Goal: Information Seeking & Learning: Learn about a topic

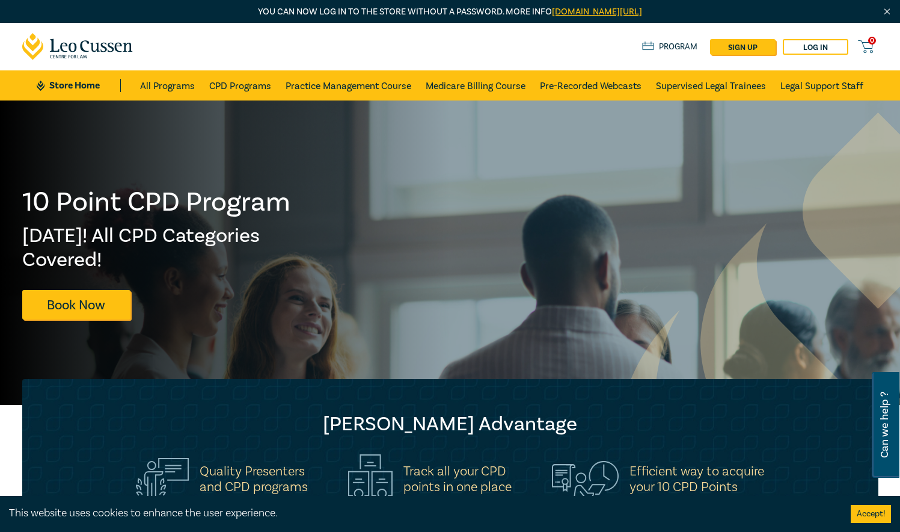
click at [239, 82] on link "CPD Programs" at bounding box center [240, 85] width 62 height 30
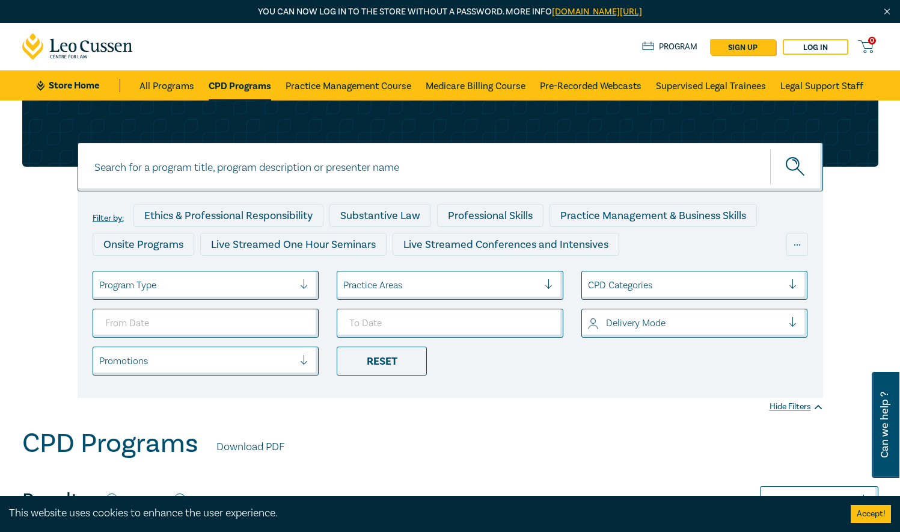
click at [547, 285] on div at bounding box center [554, 285] width 18 height 12
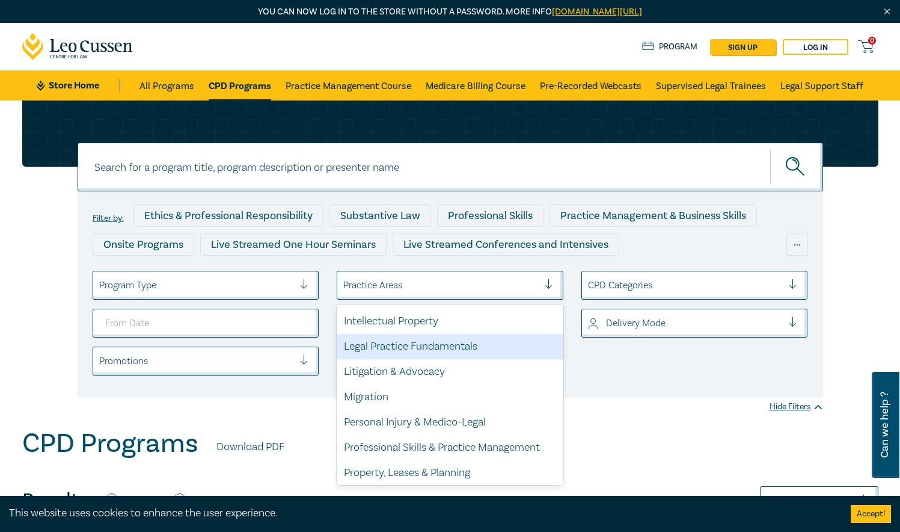
scroll to position [354, 0]
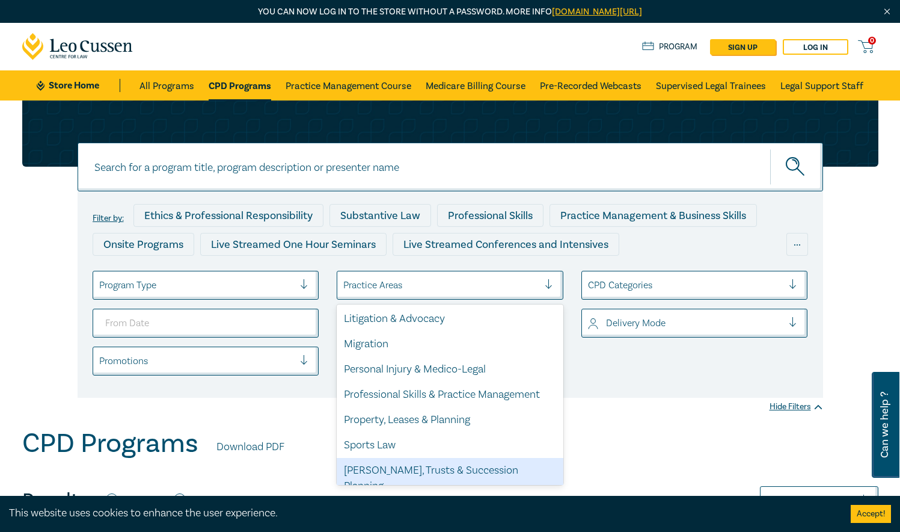
click at [448, 465] on div "[PERSON_NAME], Trusts & Succession Planning" at bounding box center [450, 478] width 227 height 41
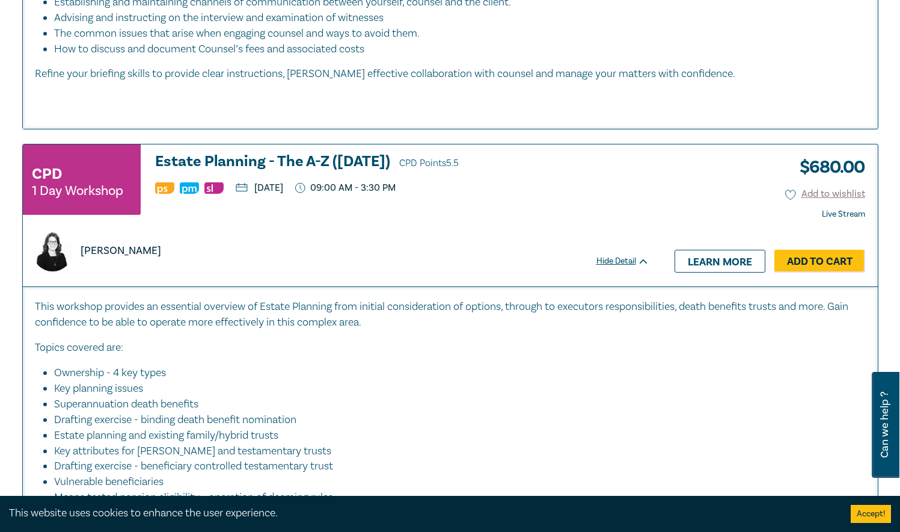
scroll to position [2767, 0]
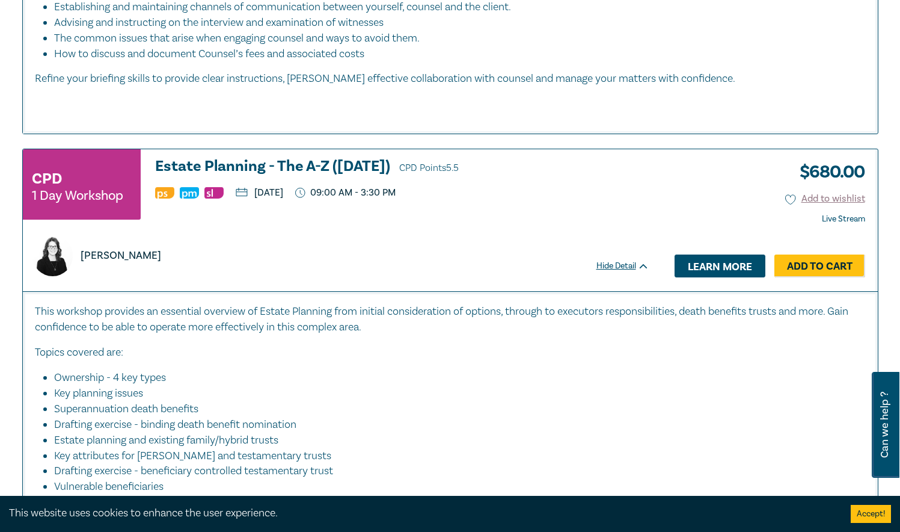
click at [711, 260] on link "Learn more" at bounding box center [720, 265] width 91 height 23
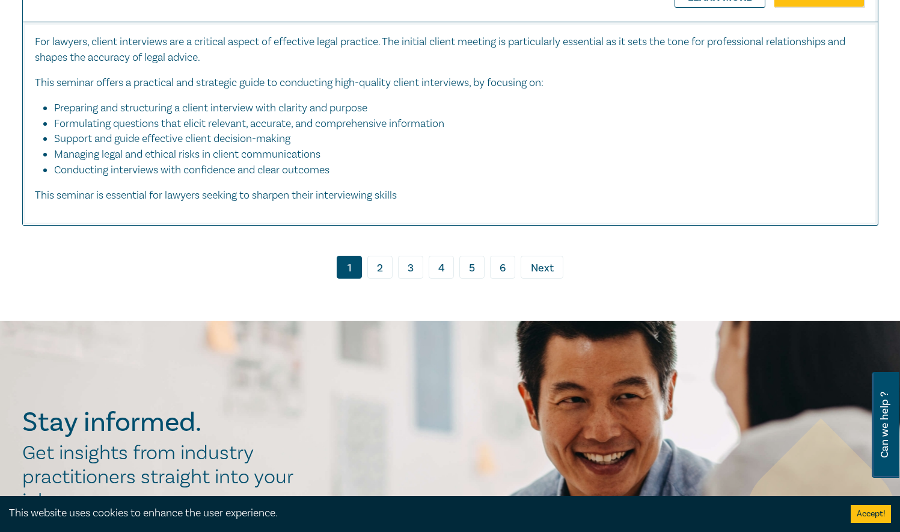
scroll to position [6227, 0]
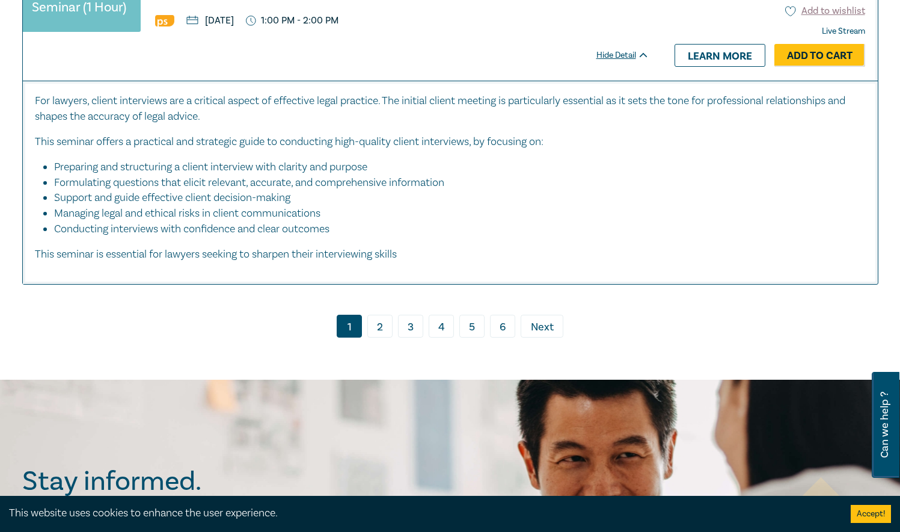
click at [546, 319] on span "Next" at bounding box center [542, 327] width 23 height 16
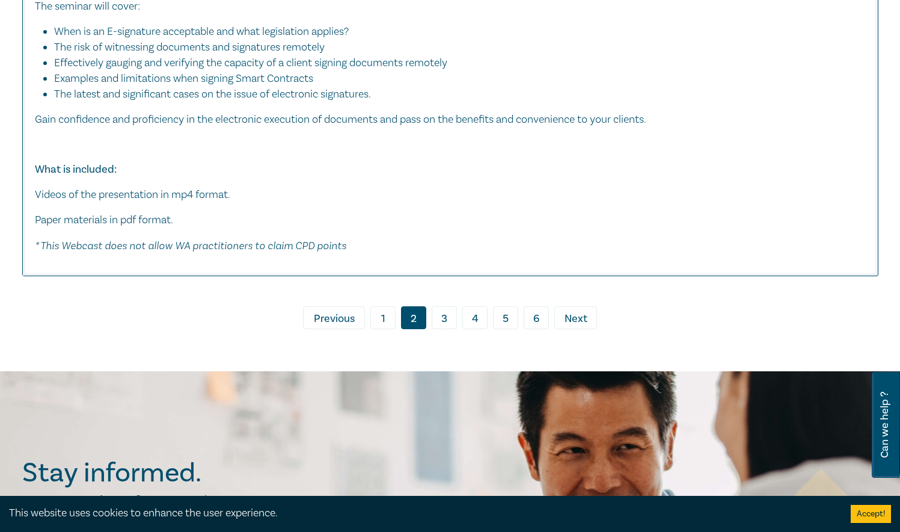
scroll to position [5955, 0]
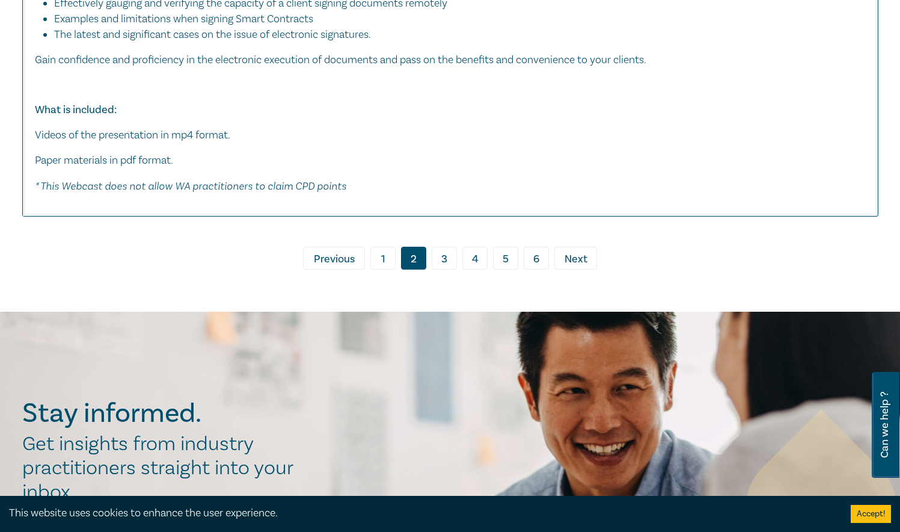
click at [581, 265] on span "Next" at bounding box center [576, 259] width 23 height 16
